Goal: Task Accomplishment & Management: Manage account settings

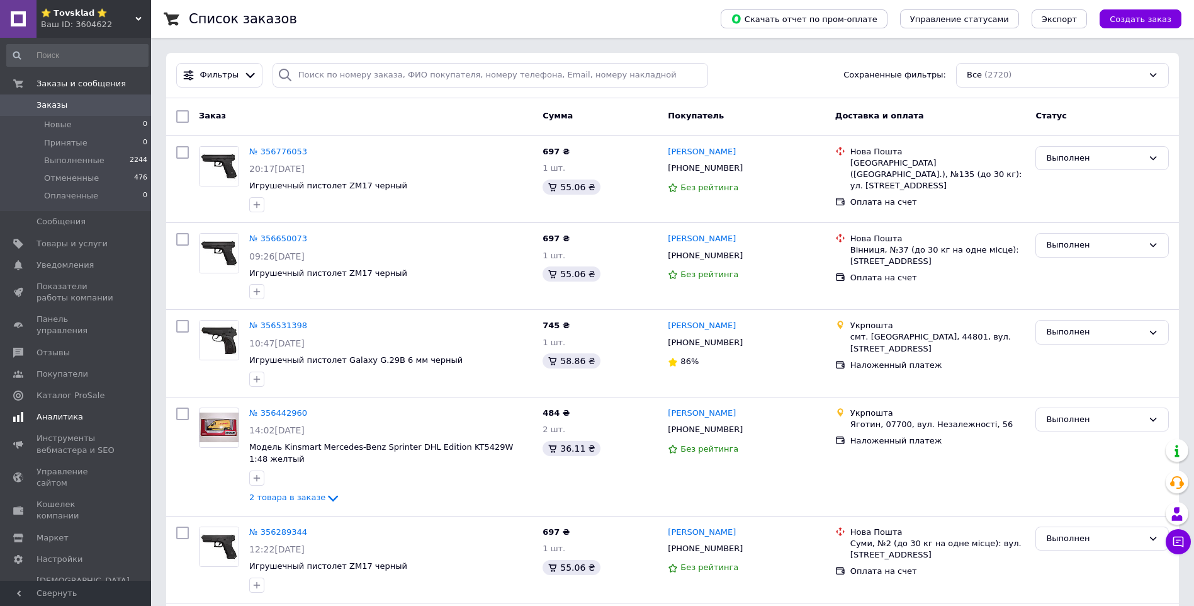
click at [58, 317] on span "Панель управления" at bounding box center [77, 324] width 80 height 23
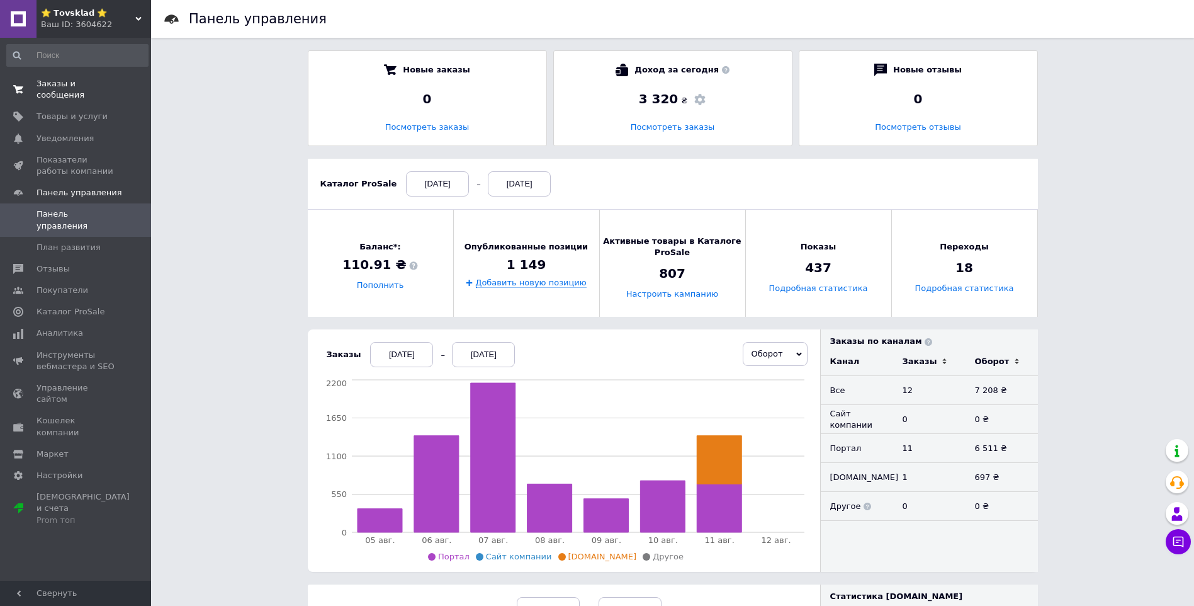
click at [95, 86] on span "Заказы и сообщения" at bounding box center [77, 89] width 80 height 23
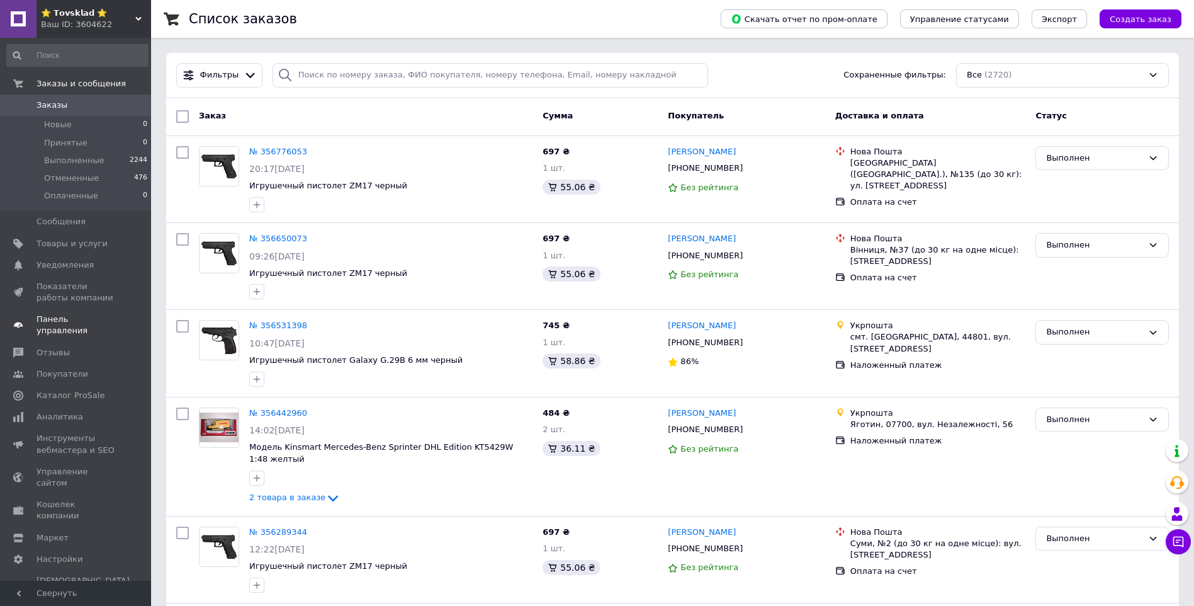
click at [103, 314] on span "Панель управления" at bounding box center [77, 324] width 80 height 23
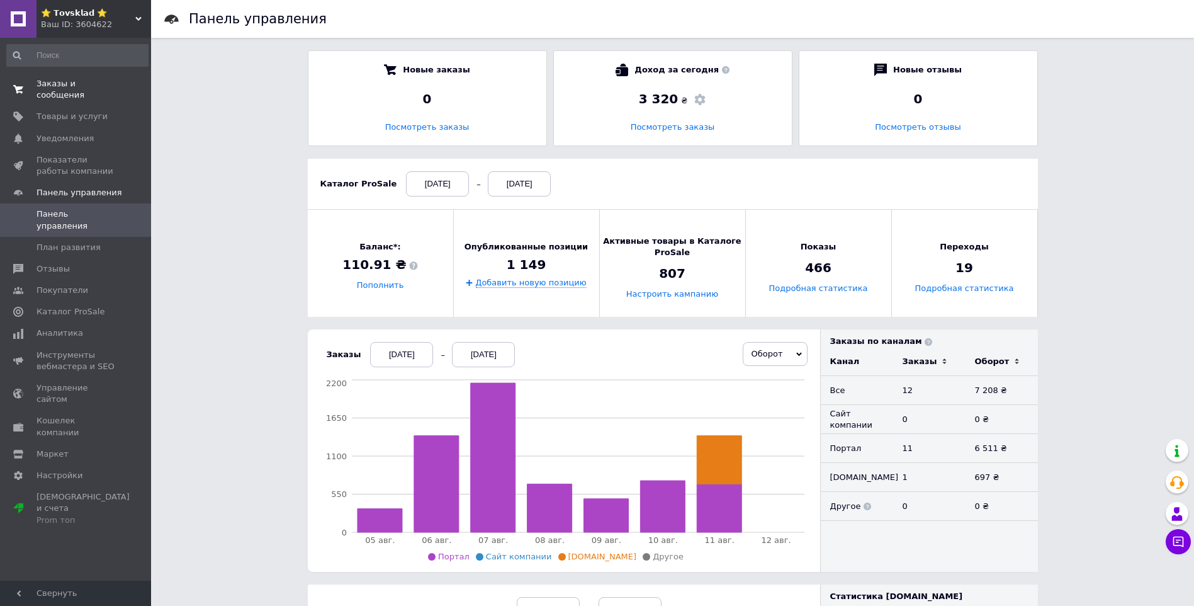
click at [84, 85] on span "Заказы и сообщения" at bounding box center [77, 89] width 80 height 23
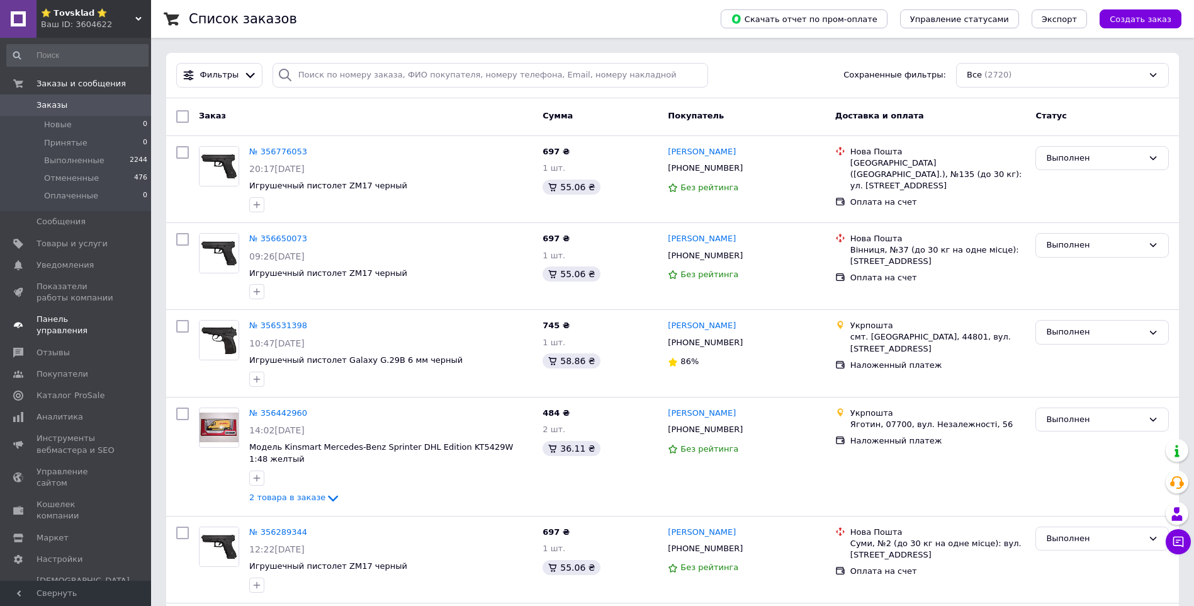
click at [65, 313] on span "Панель управления" at bounding box center [77, 324] width 80 height 23
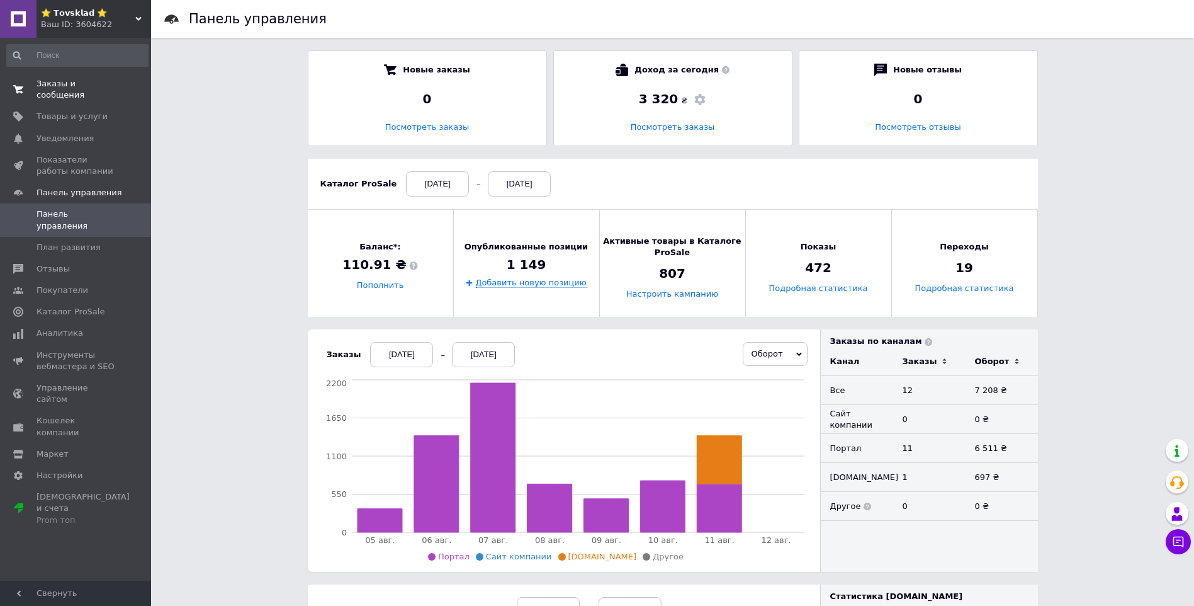
click at [79, 81] on span "Заказы и сообщения" at bounding box center [77, 89] width 80 height 23
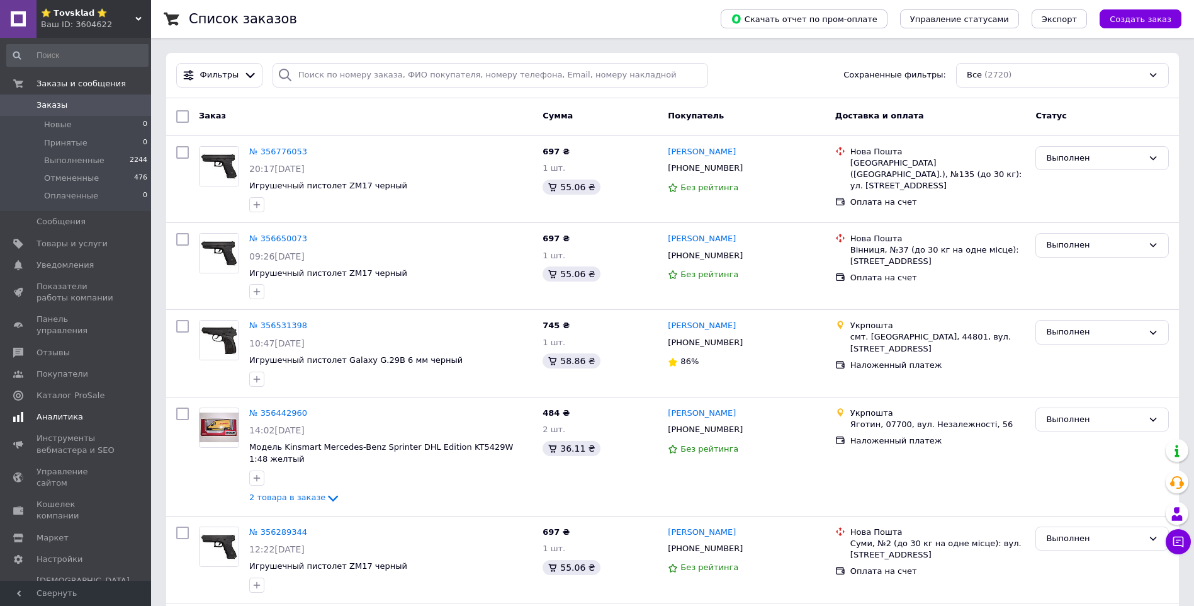
click at [47, 315] on span "Панель управления" at bounding box center [77, 324] width 80 height 23
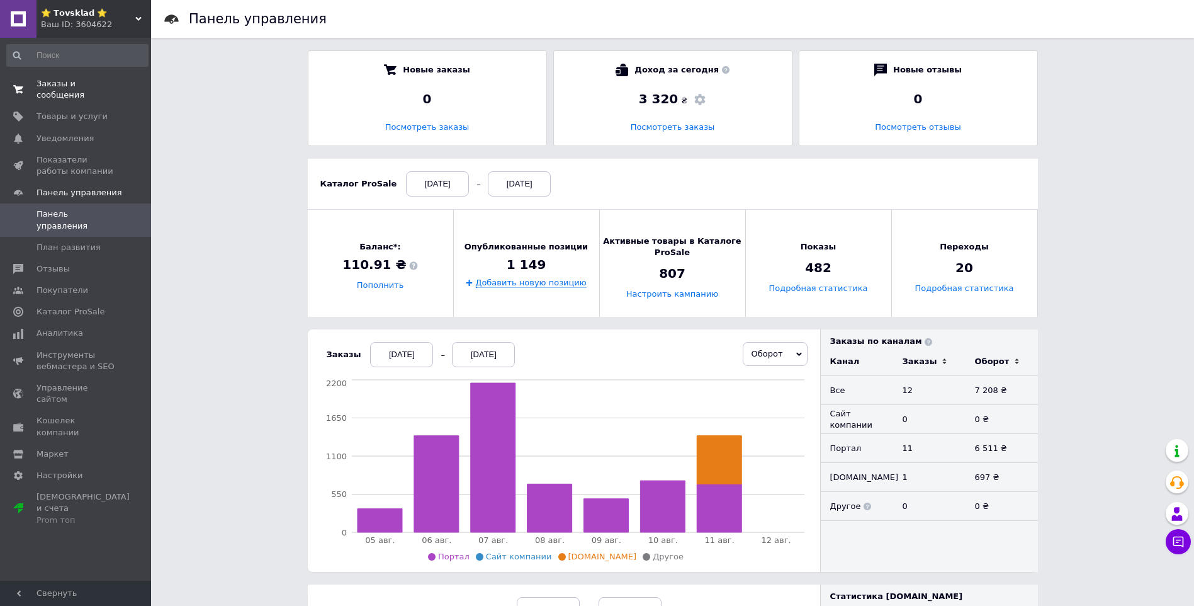
click at [77, 89] on span "Заказы и сообщения" at bounding box center [77, 89] width 80 height 23
